Goal: Transaction & Acquisition: Purchase product/service

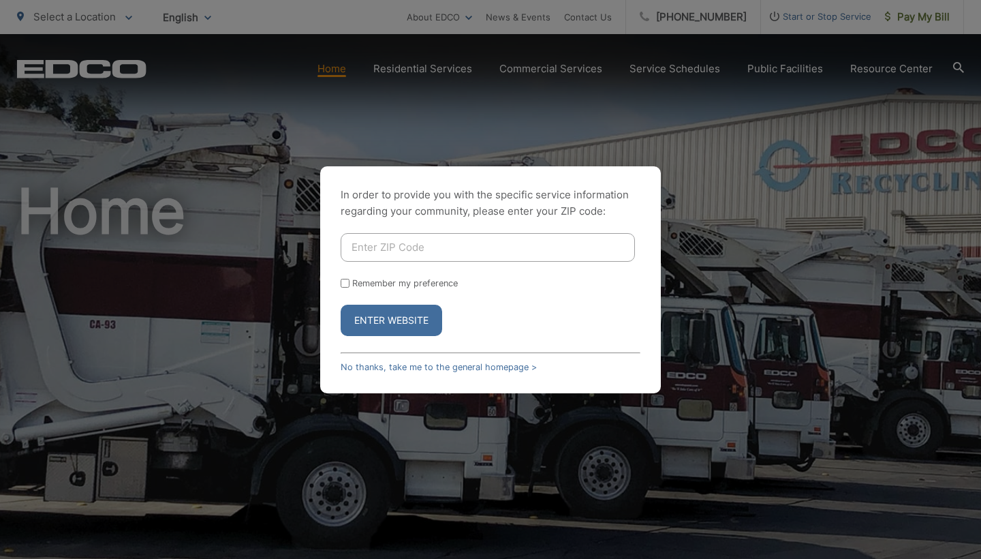
click at [395, 256] on input "Enter ZIP Code" at bounding box center [488, 247] width 294 height 29
type input "91932"
click at [373, 321] on button "Enter Website" at bounding box center [391, 319] width 101 height 31
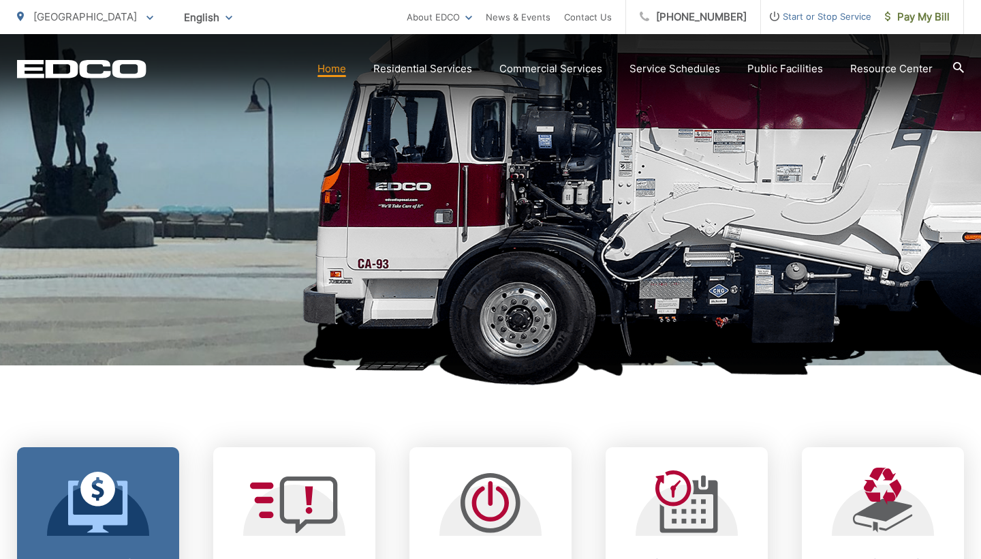
scroll to position [237, 0]
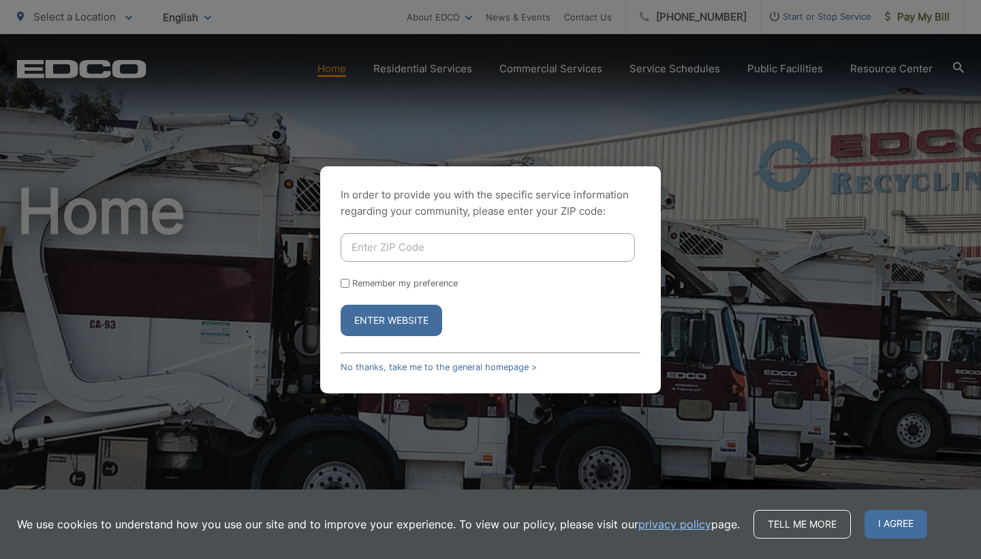
click at [467, 244] on input "Enter ZIP Code" at bounding box center [488, 247] width 294 height 29
type input "91932"
click at [392, 320] on button "Enter Website" at bounding box center [391, 319] width 101 height 31
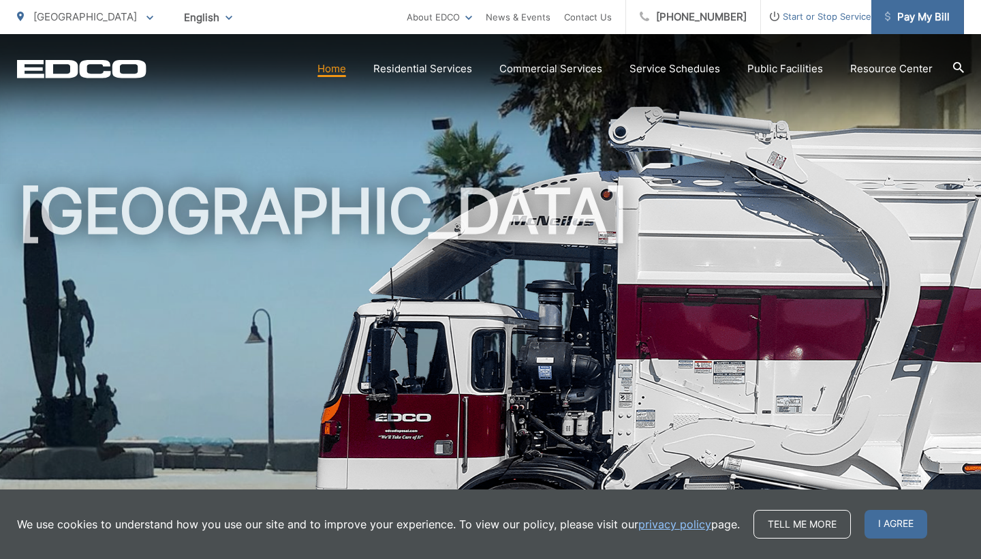
click at [905, 20] on span "Pay My Bill" at bounding box center [917, 17] width 65 height 16
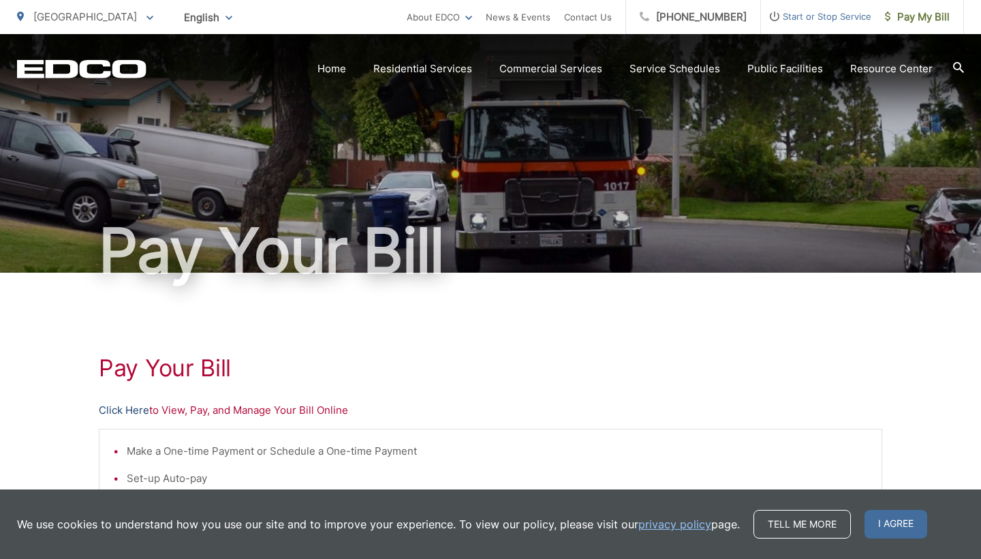
click at [117, 411] on link "Click Here" at bounding box center [124, 410] width 50 height 16
